Goal: Information Seeking & Learning: Learn about a topic

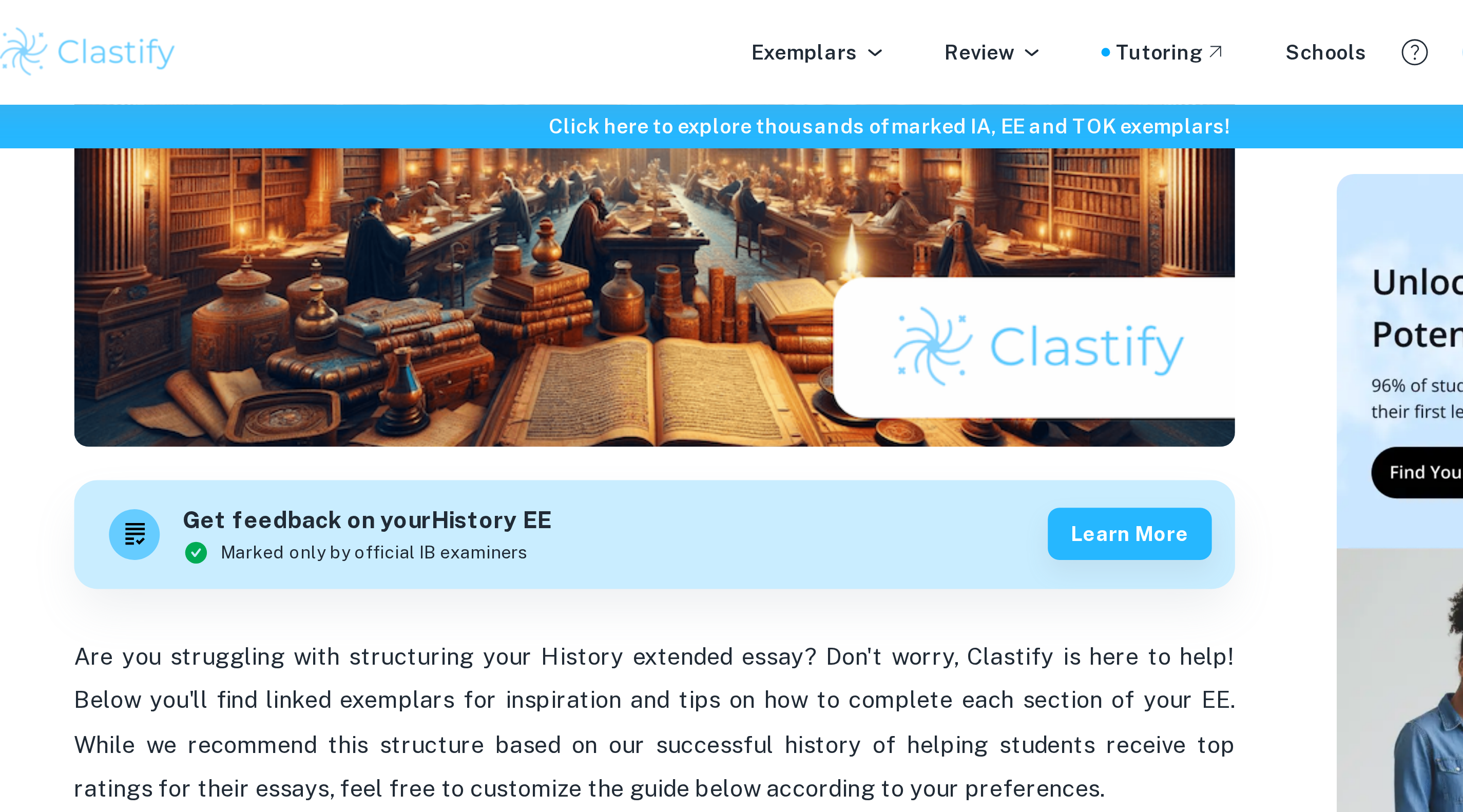
scroll to position [175, 0]
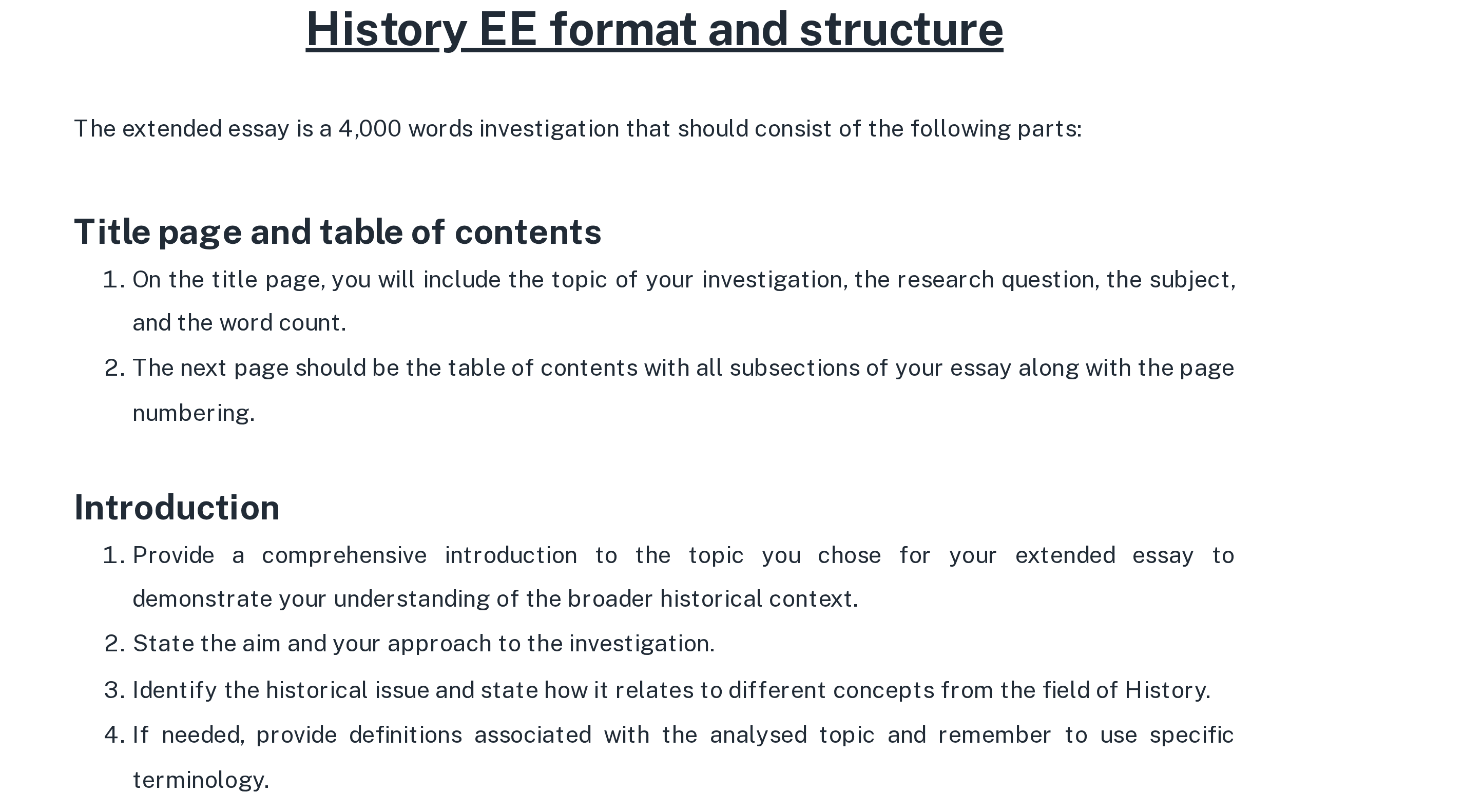
click at [593, 442] on p "On the title page, you will include the topic of your investigation, the resear…" at bounding box center [658, 429] width 390 height 31
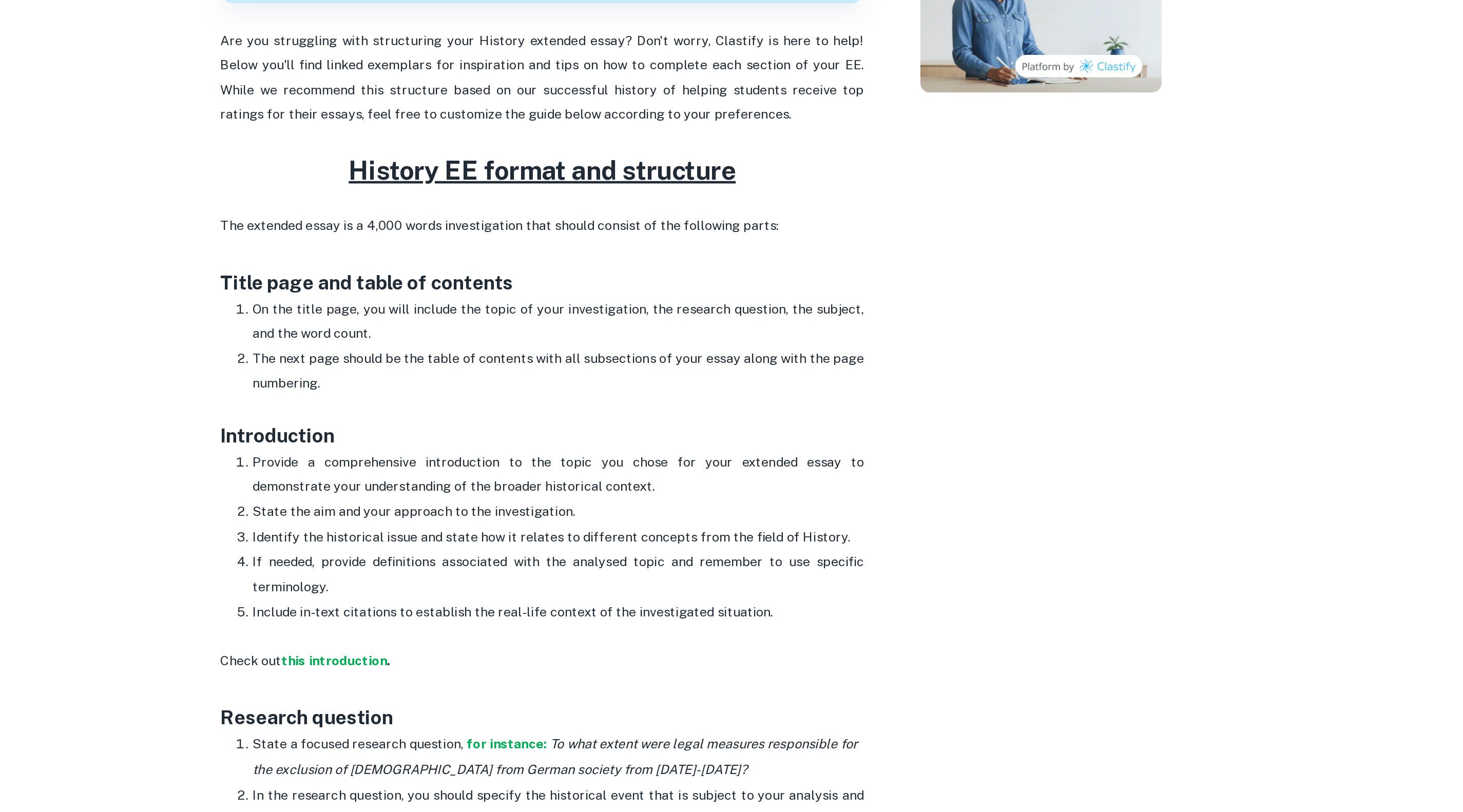
scroll to position [166, 0]
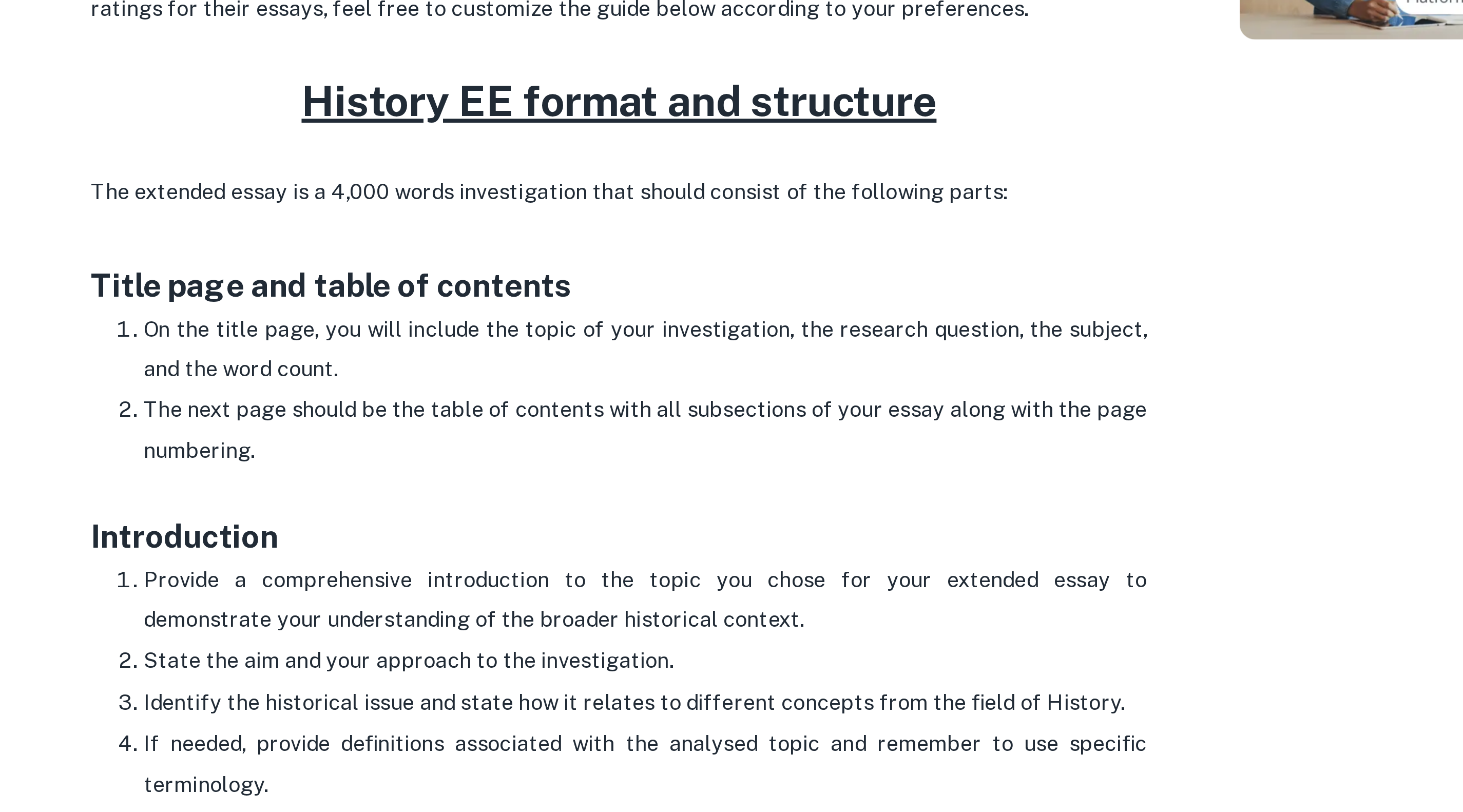
click at [605, 445] on p "On the title page, you will include the topic of your investigation, the resear…" at bounding box center [658, 439] width 390 height 31
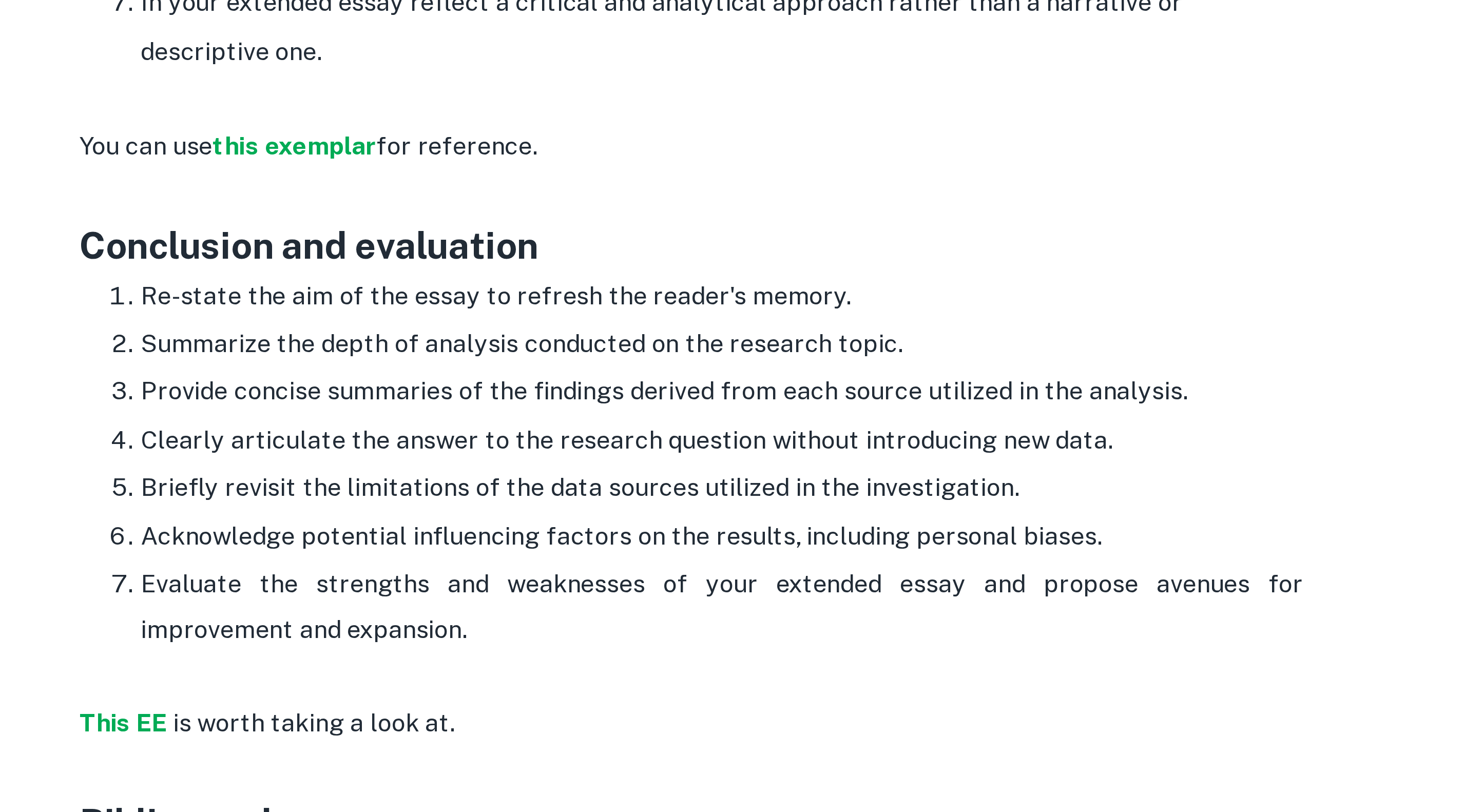
scroll to position [1004, 0]
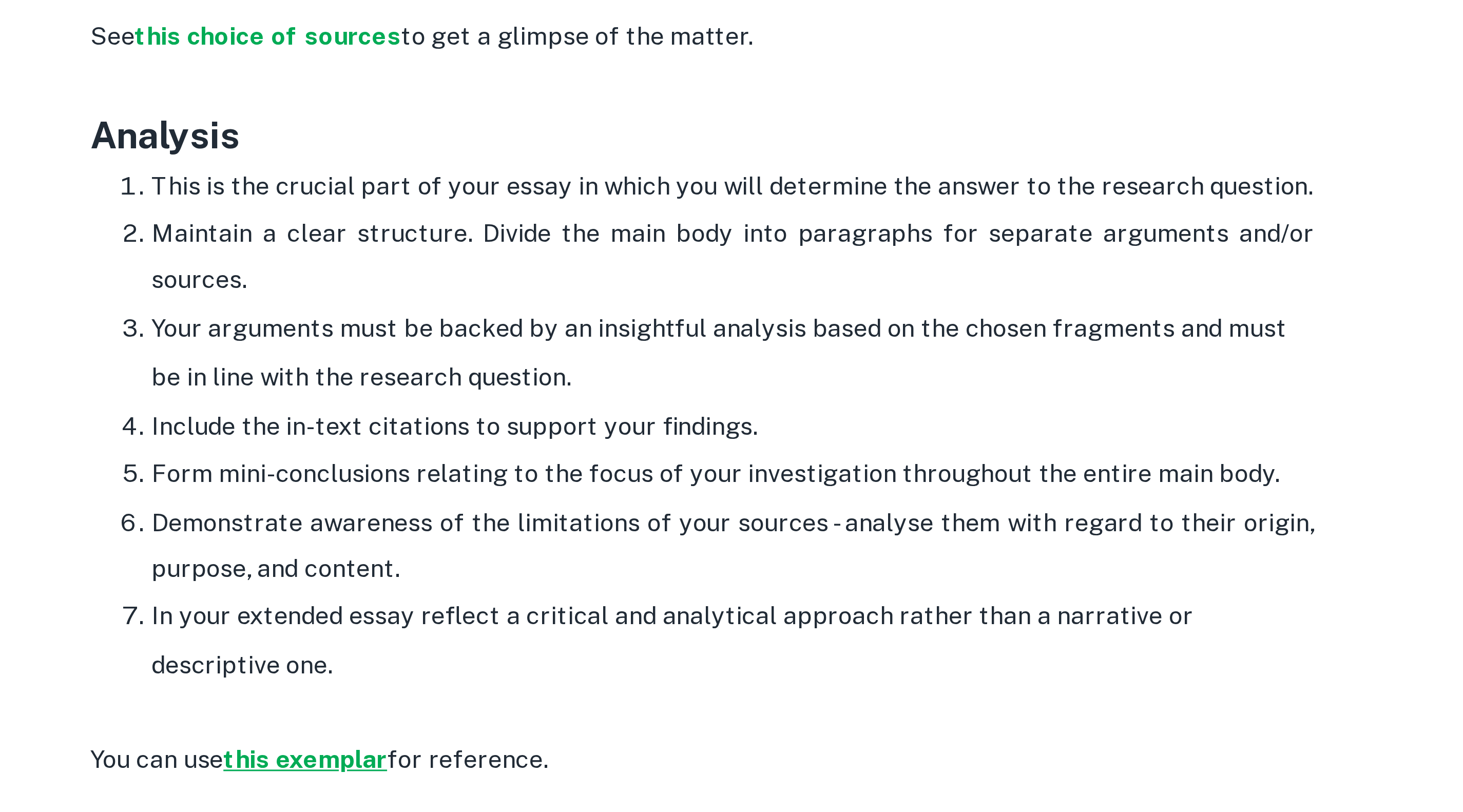
click at [527, 590] on strong "this exemplar" at bounding box center [515, 589] width 55 height 10
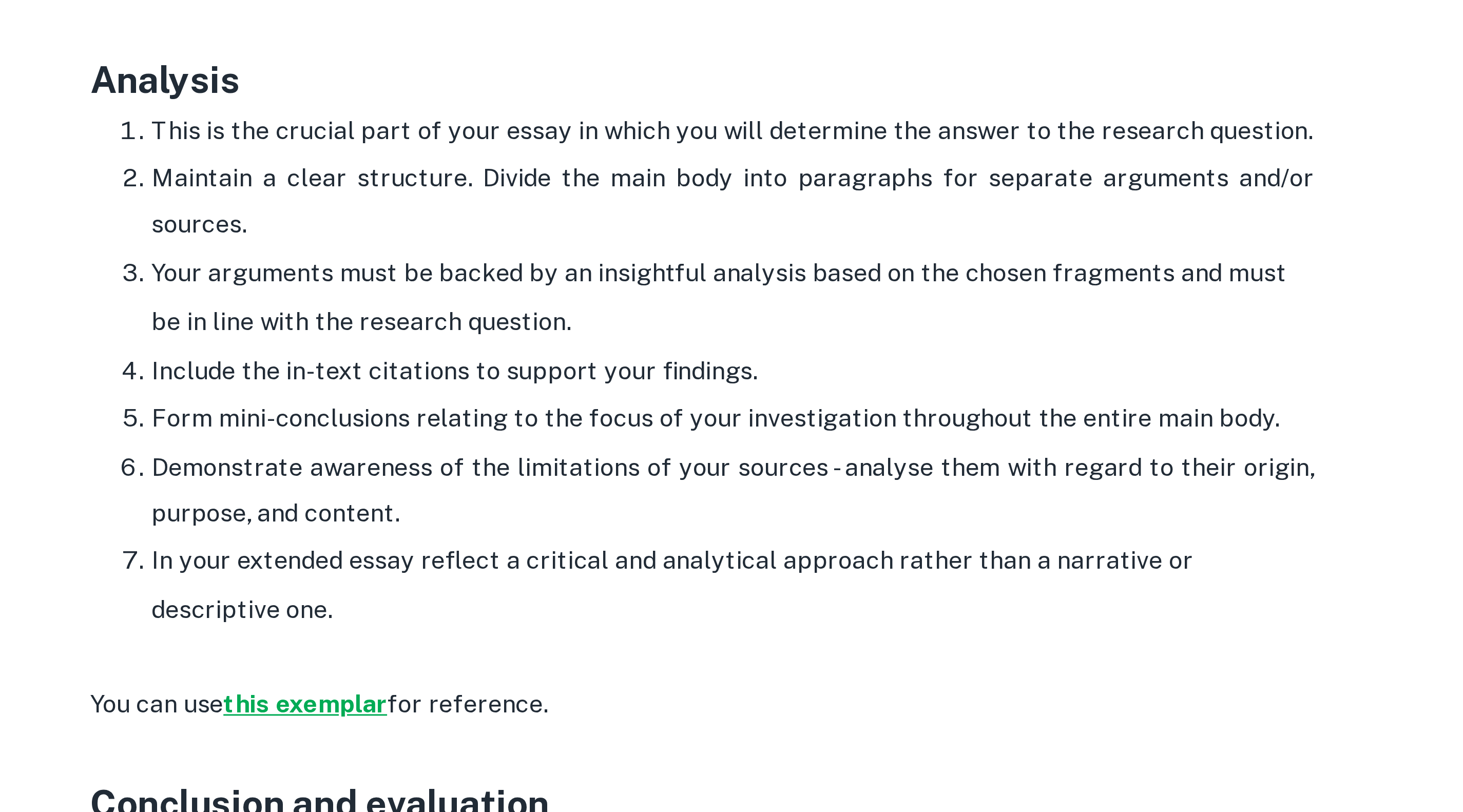
click at [532, 588] on strong "this exemplar" at bounding box center [515, 589] width 55 height 10
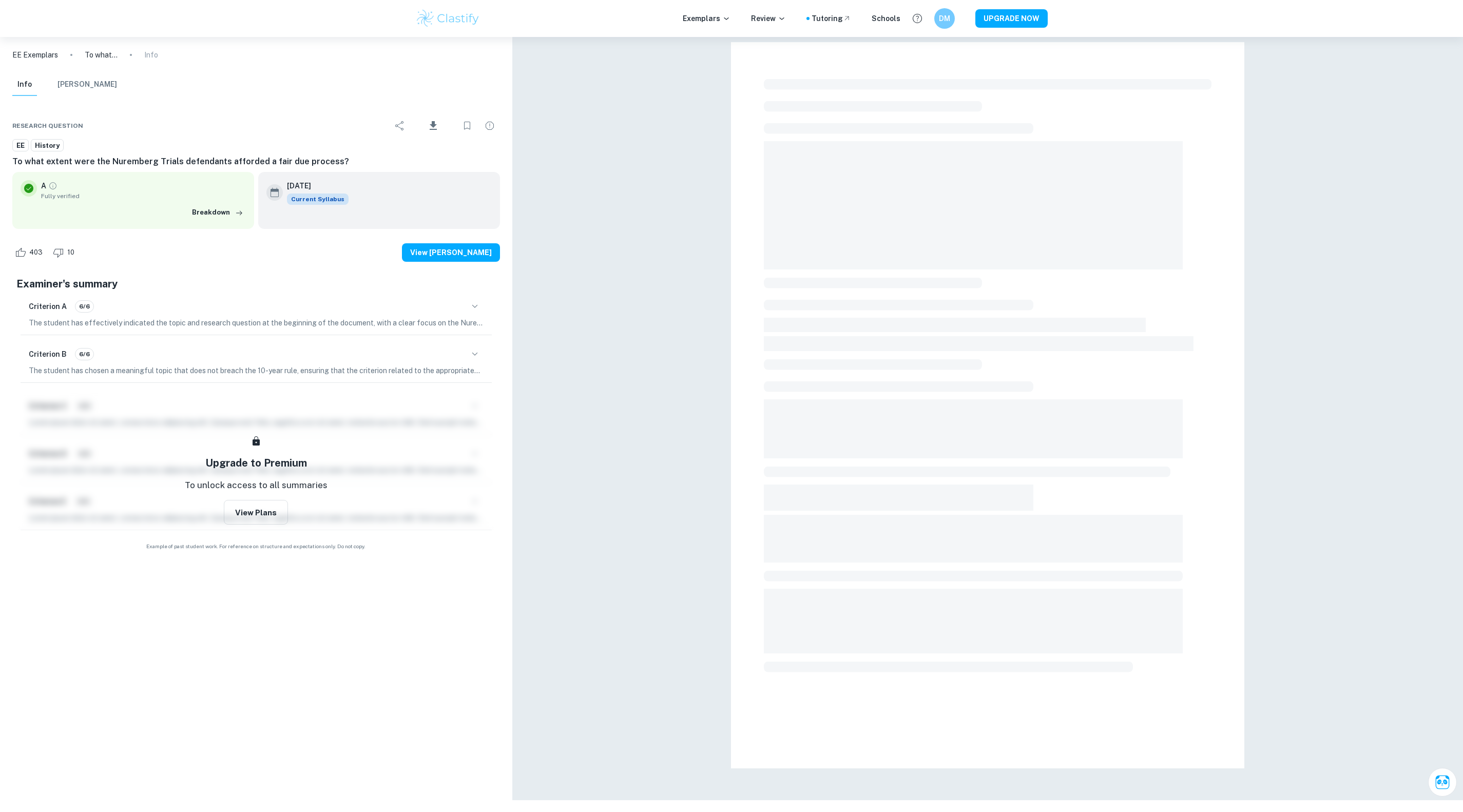
checkbox input "true"
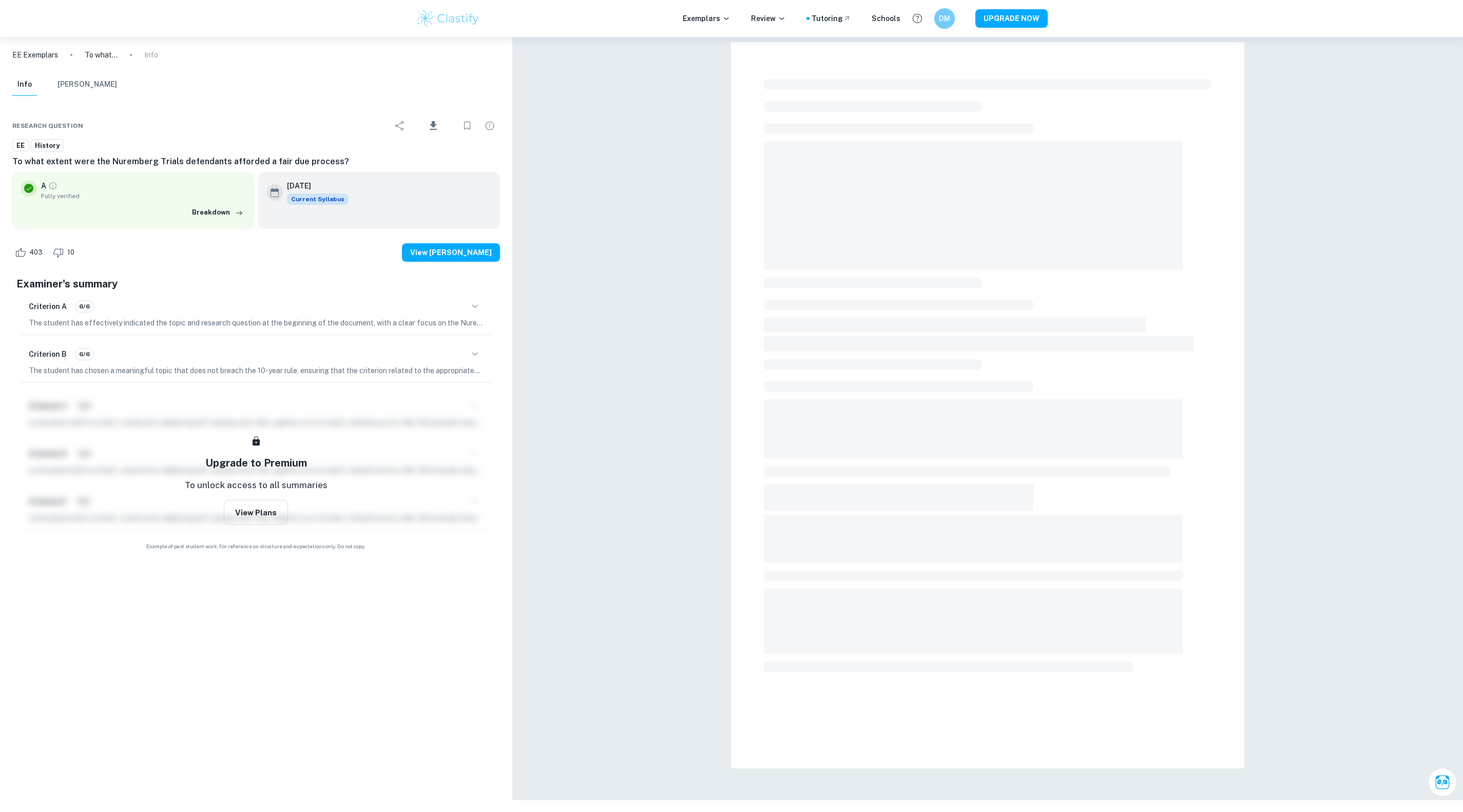
click at [868, 194] on span at bounding box center [973, 206] width 419 height 128
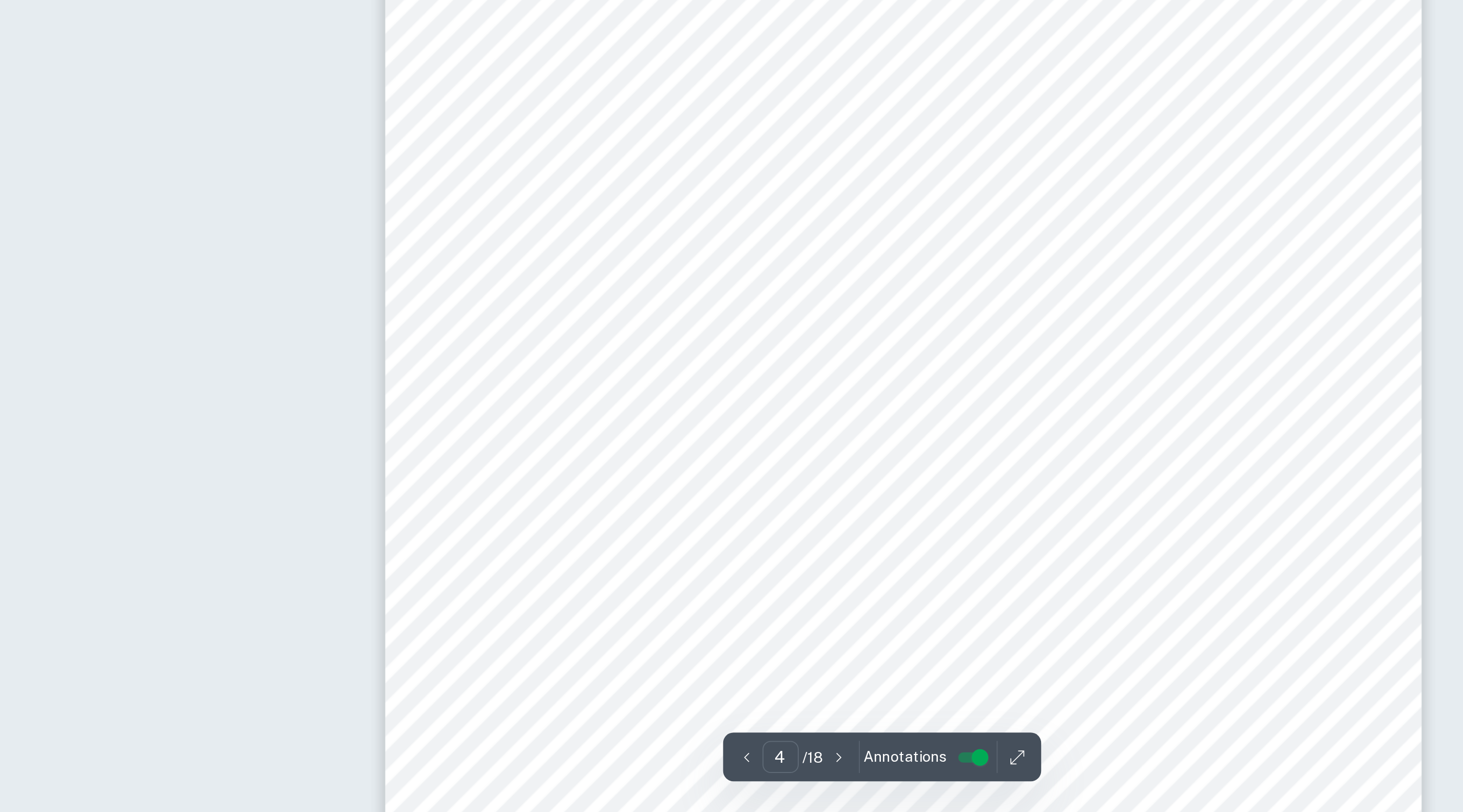
scroll to position [2249, 0]
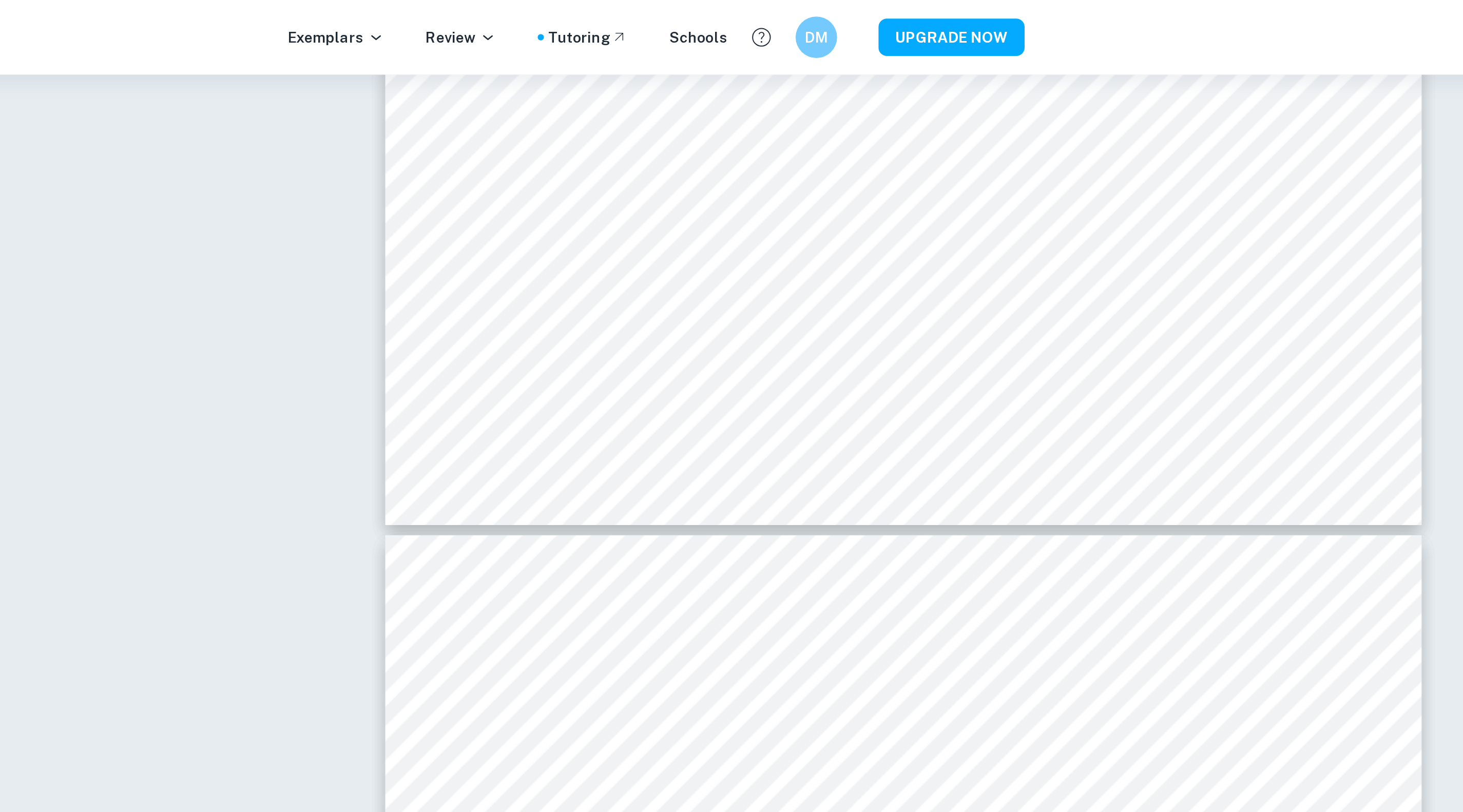
type input "3"
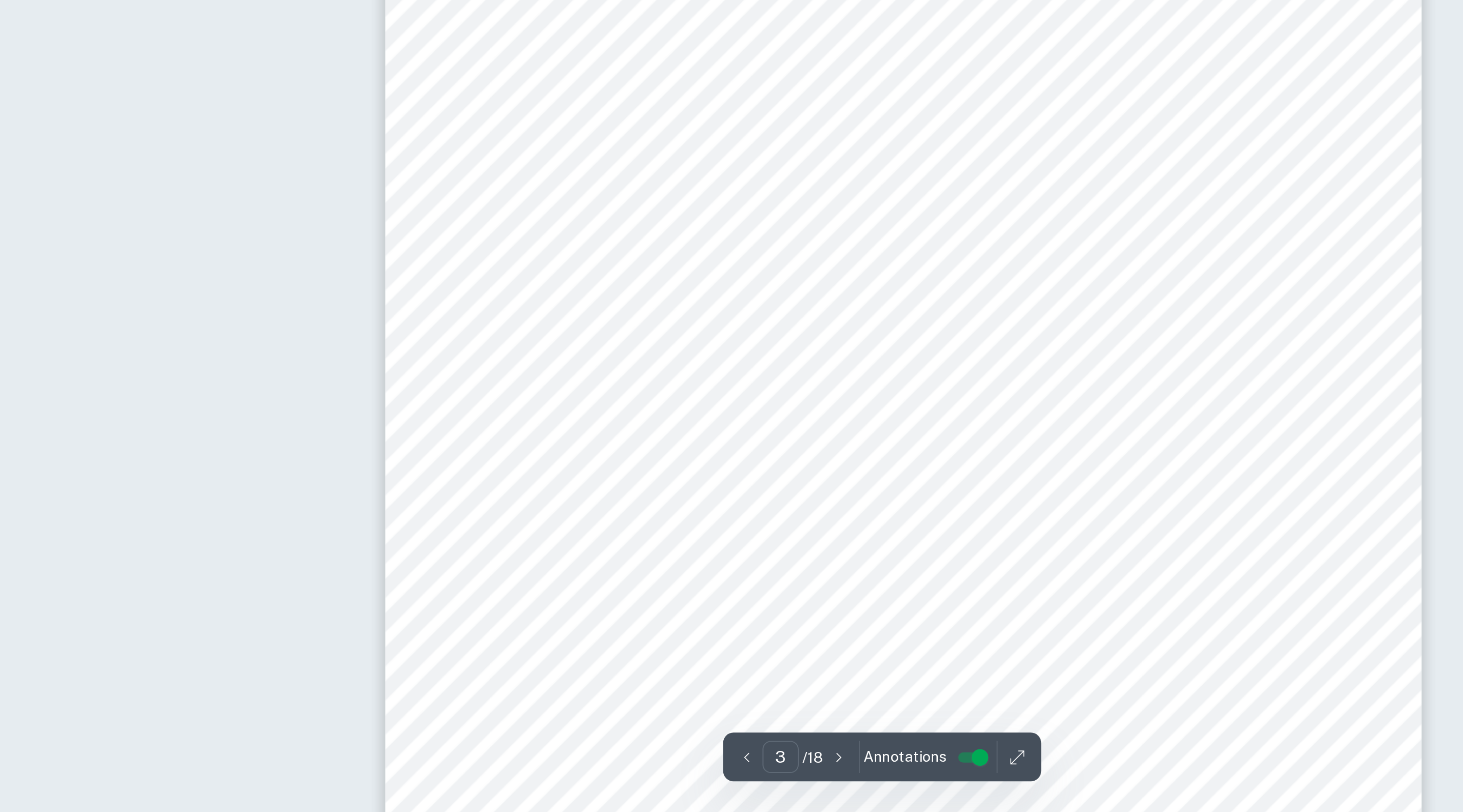
scroll to position [1567, 0]
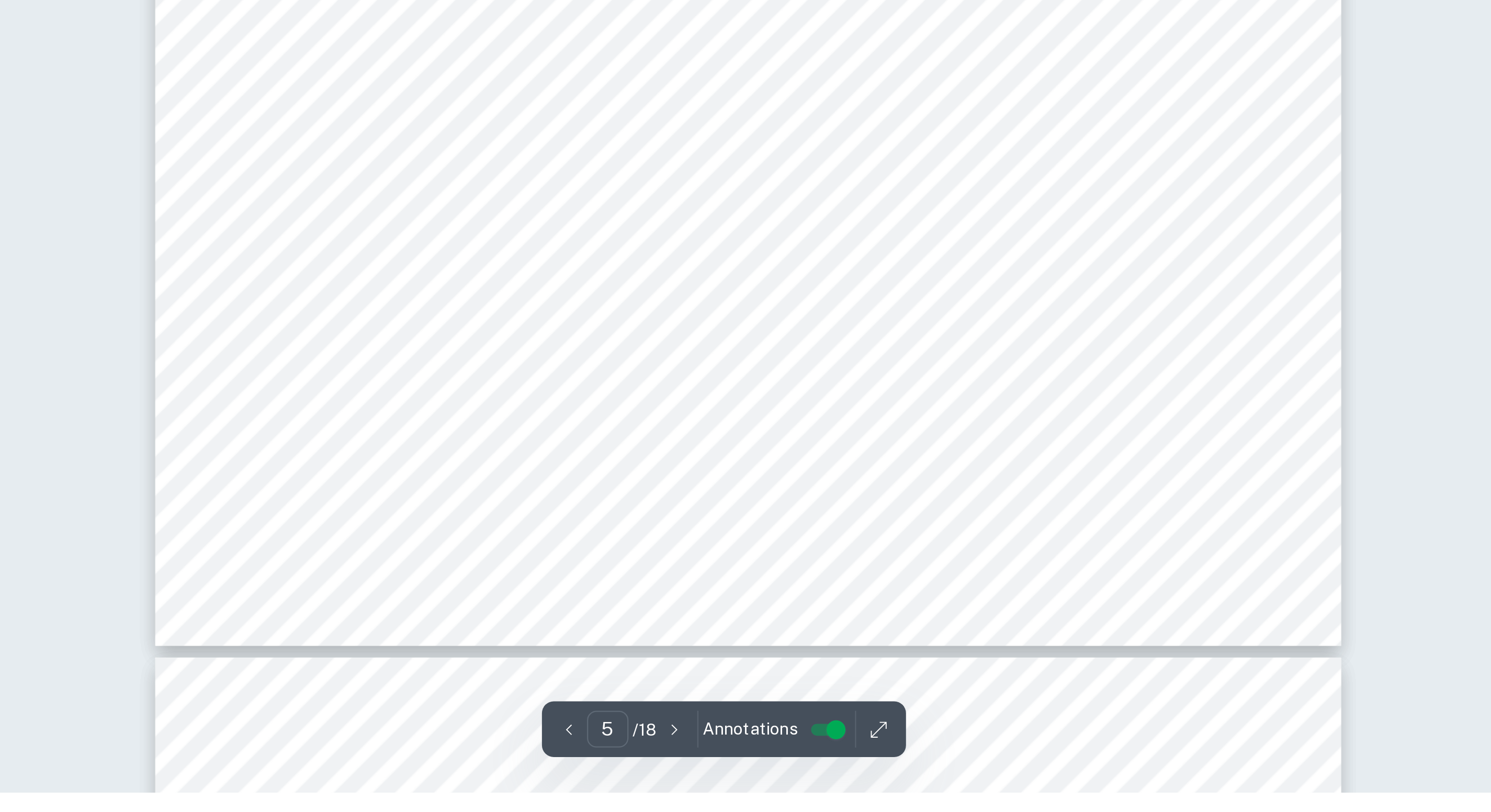
scroll to position [3187, 0]
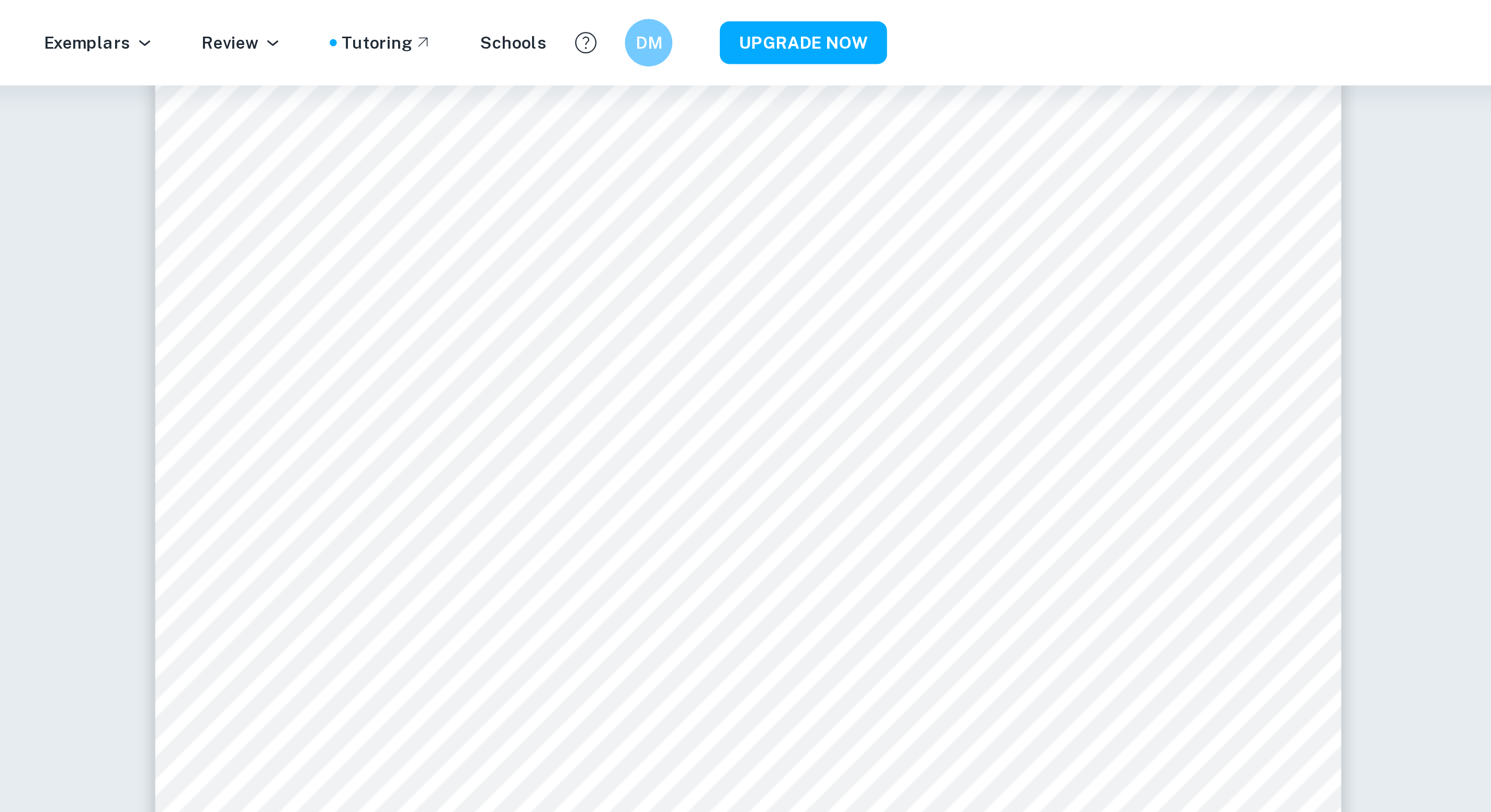
type input "4"
